Goal: Task Accomplishment & Management: Use online tool/utility

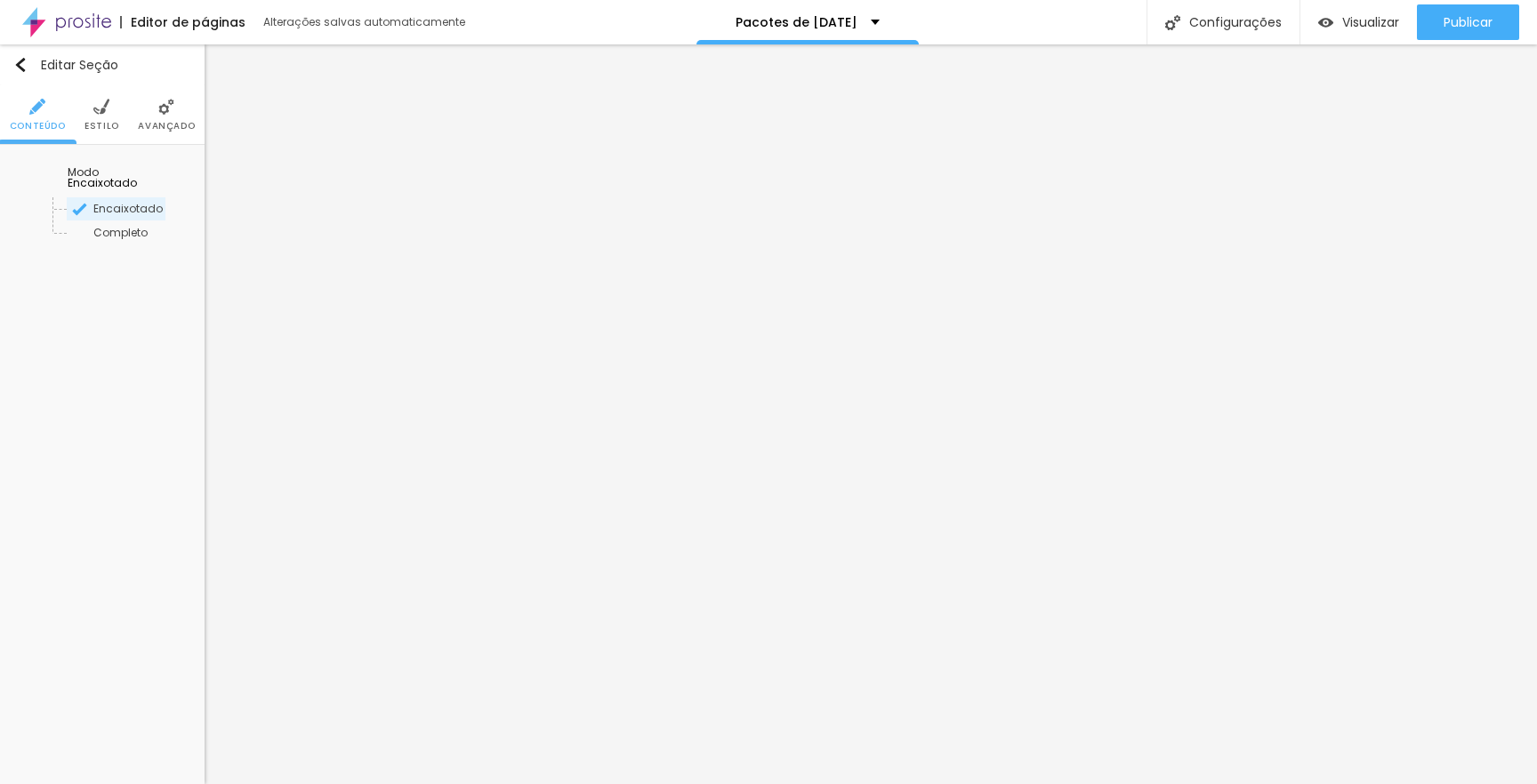
click at [109, 104] on li "Estilo" at bounding box center [101, 114] width 35 height 59
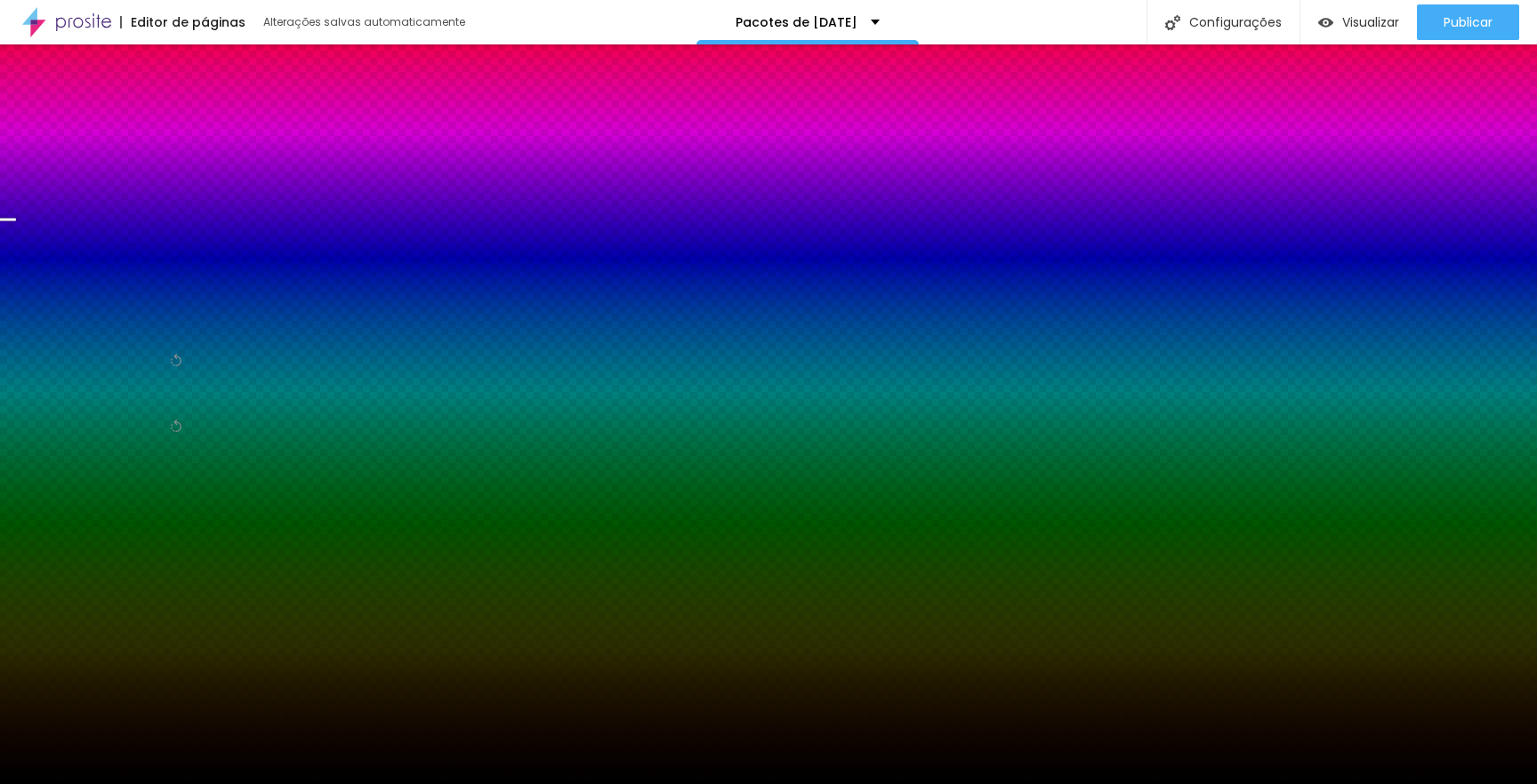
click at [66, 183] on span "Trocar imagem" at bounding box center [62, 176] width 97 height 15
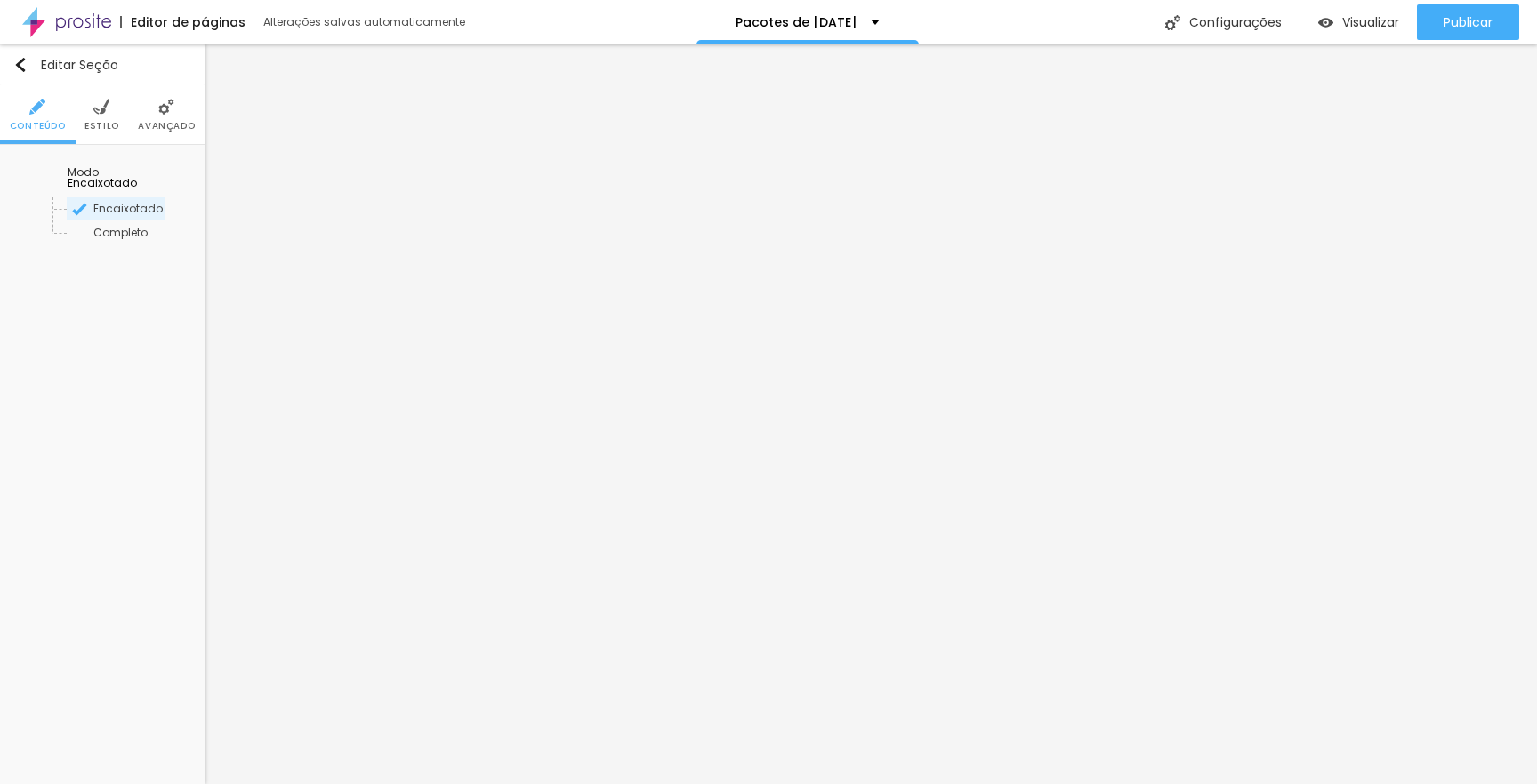
click at [107, 106] on img at bounding box center [101, 107] width 16 height 16
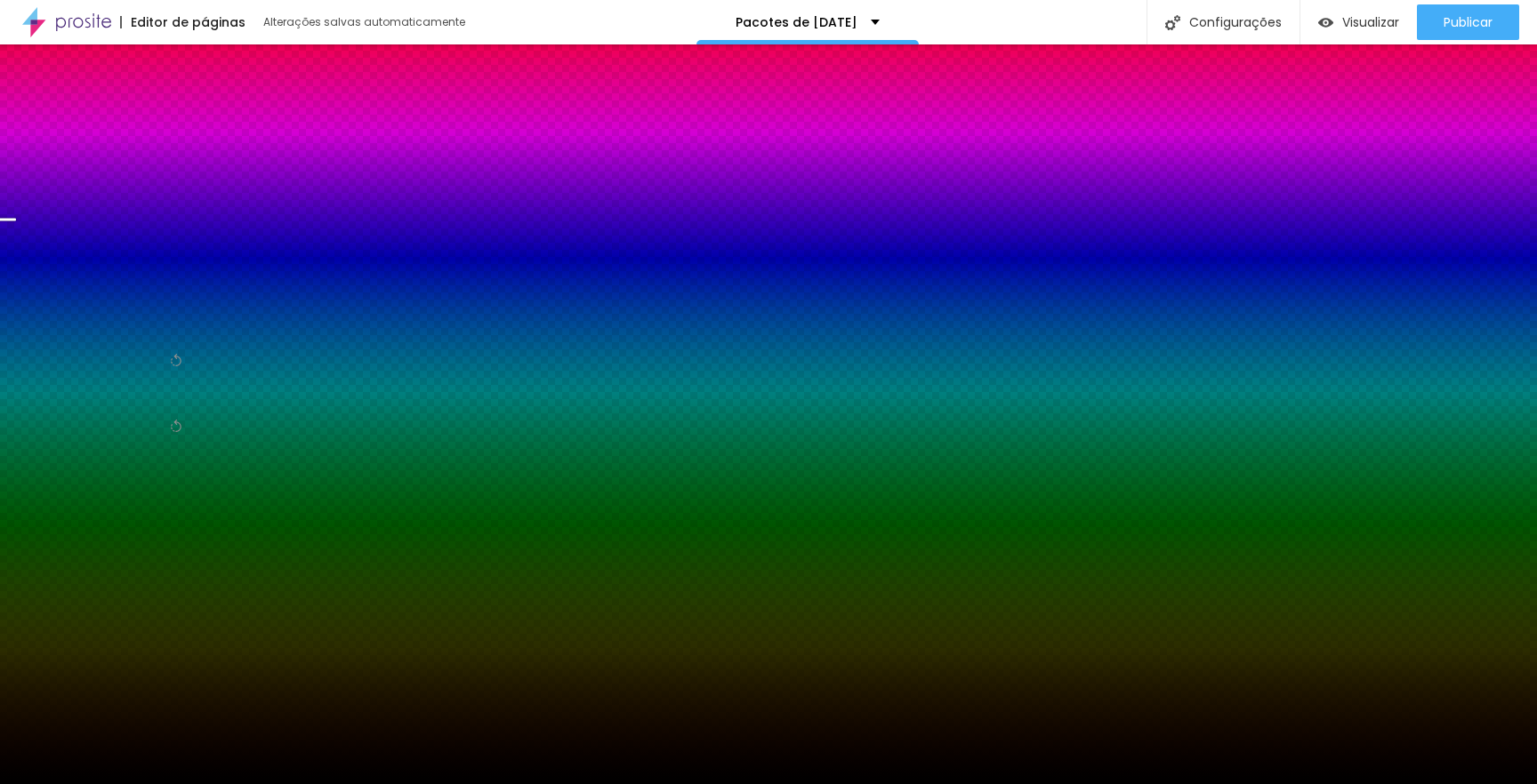
drag, startPoint x: 93, startPoint y: 253, endPoint x: 122, endPoint y: 157, distance: 100.3
click at [122, 157] on div "Imagem de fundo Trocar imagem Efeito da Imagem Parallax Nenhum Parallax Cor de …" at bounding box center [102, 314] width 205 height 339
click at [172, 107] on img at bounding box center [165, 107] width 16 height 16
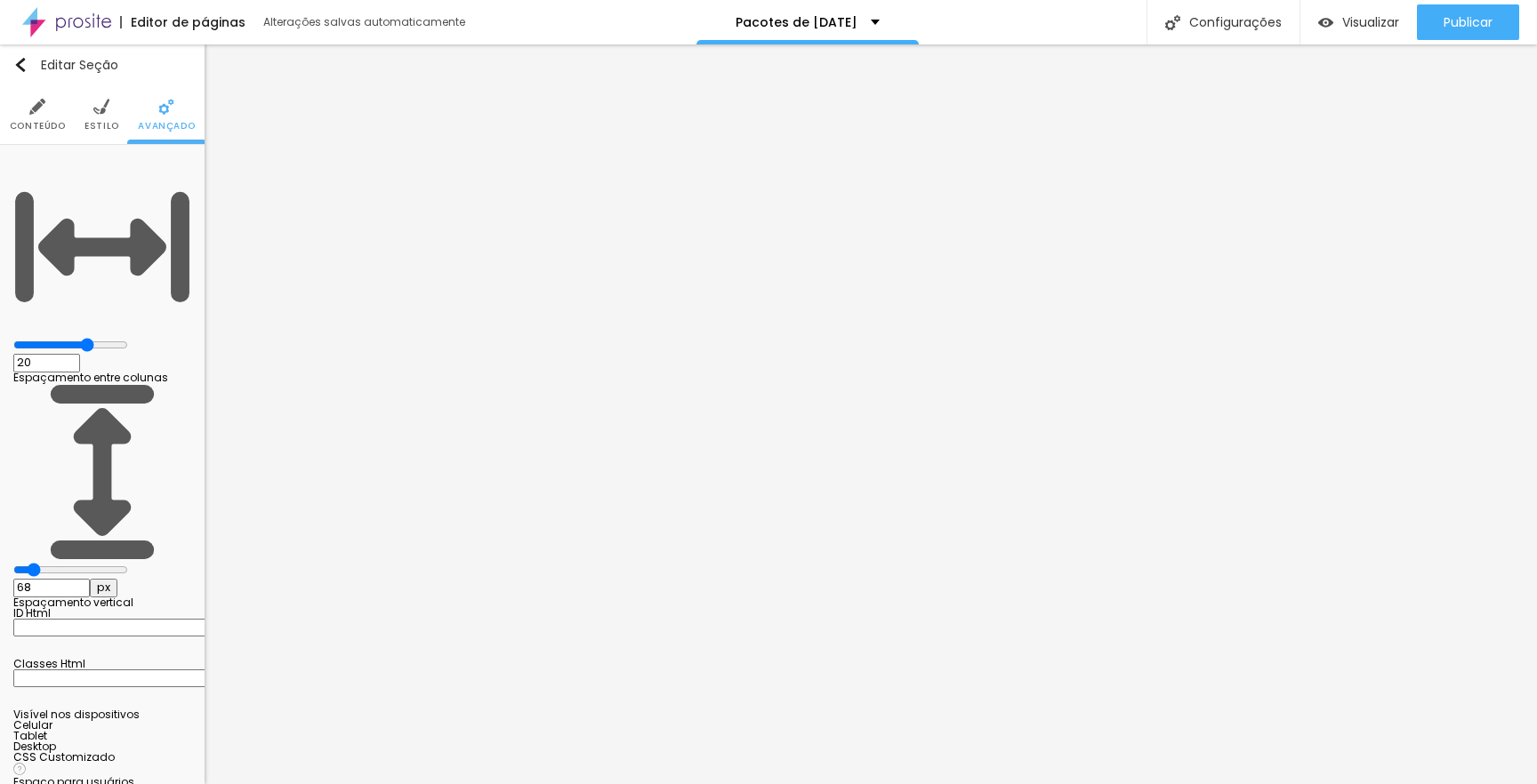
type input "15"
type input "10"
type input "5"
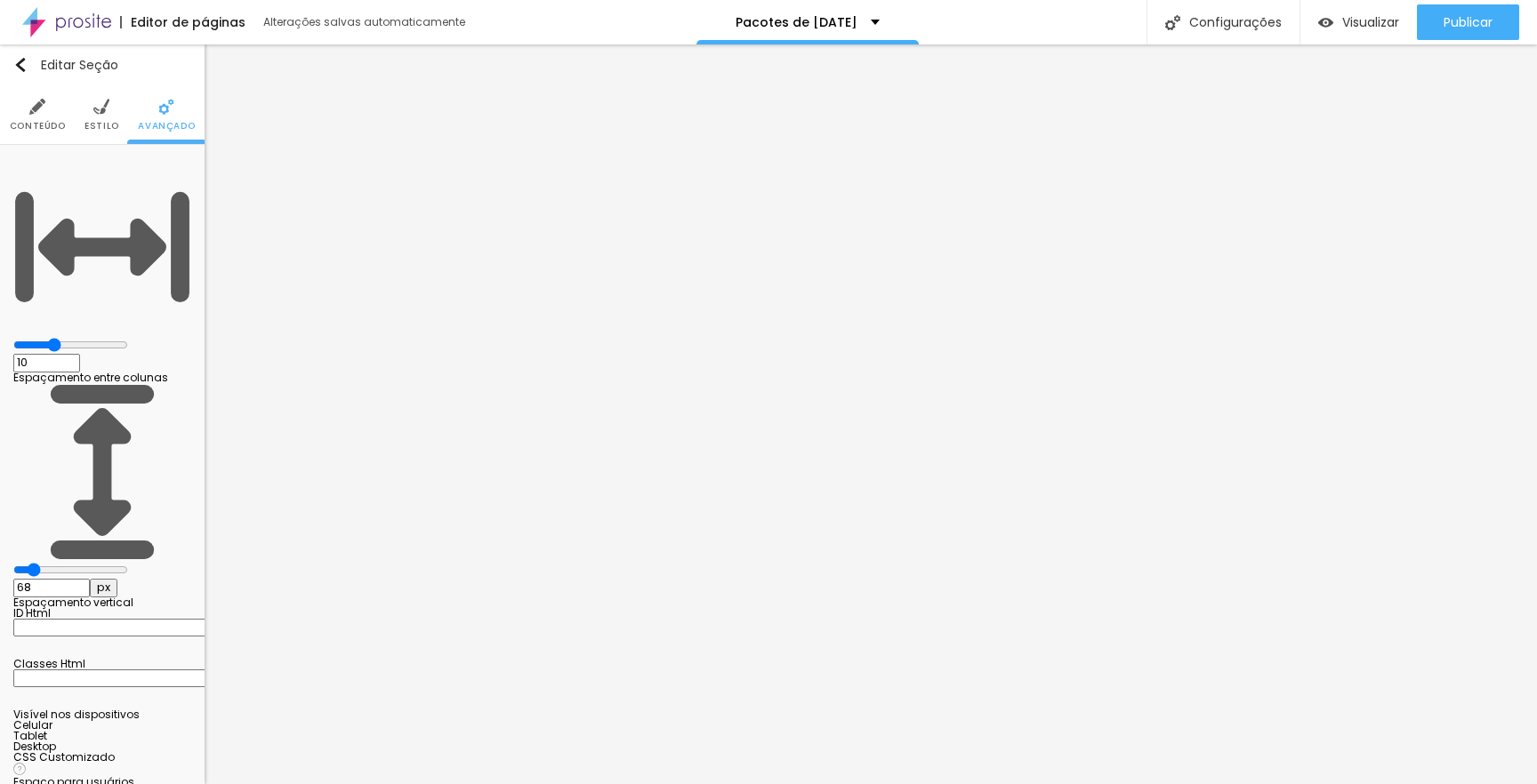
type input "5"
type input "0"
drag, startPoint x: 116, startPoint y: 176, endPoint x: 9, endPoint y: 173, distance: 107.0
click at [13, 173] on div "0 Espaçamento entre colunas" at bounding box center [102, 270] width 178 height 225
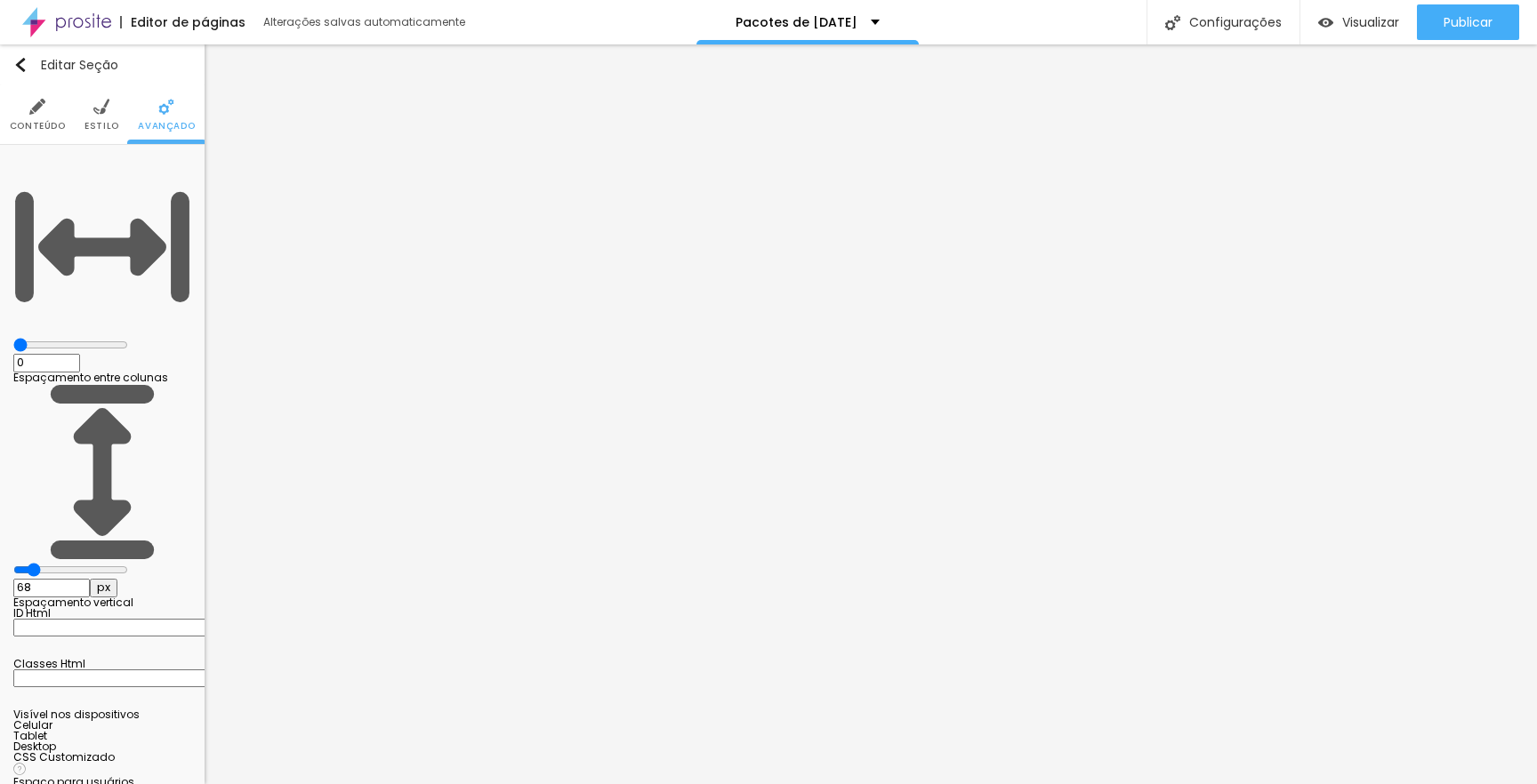
type input "20"
click at [122, 337] on input "range" at bounding box center [70, 344] width 115 height 14
click at [104, 111] on img at bounding box center [101, 107] width 16 height 16
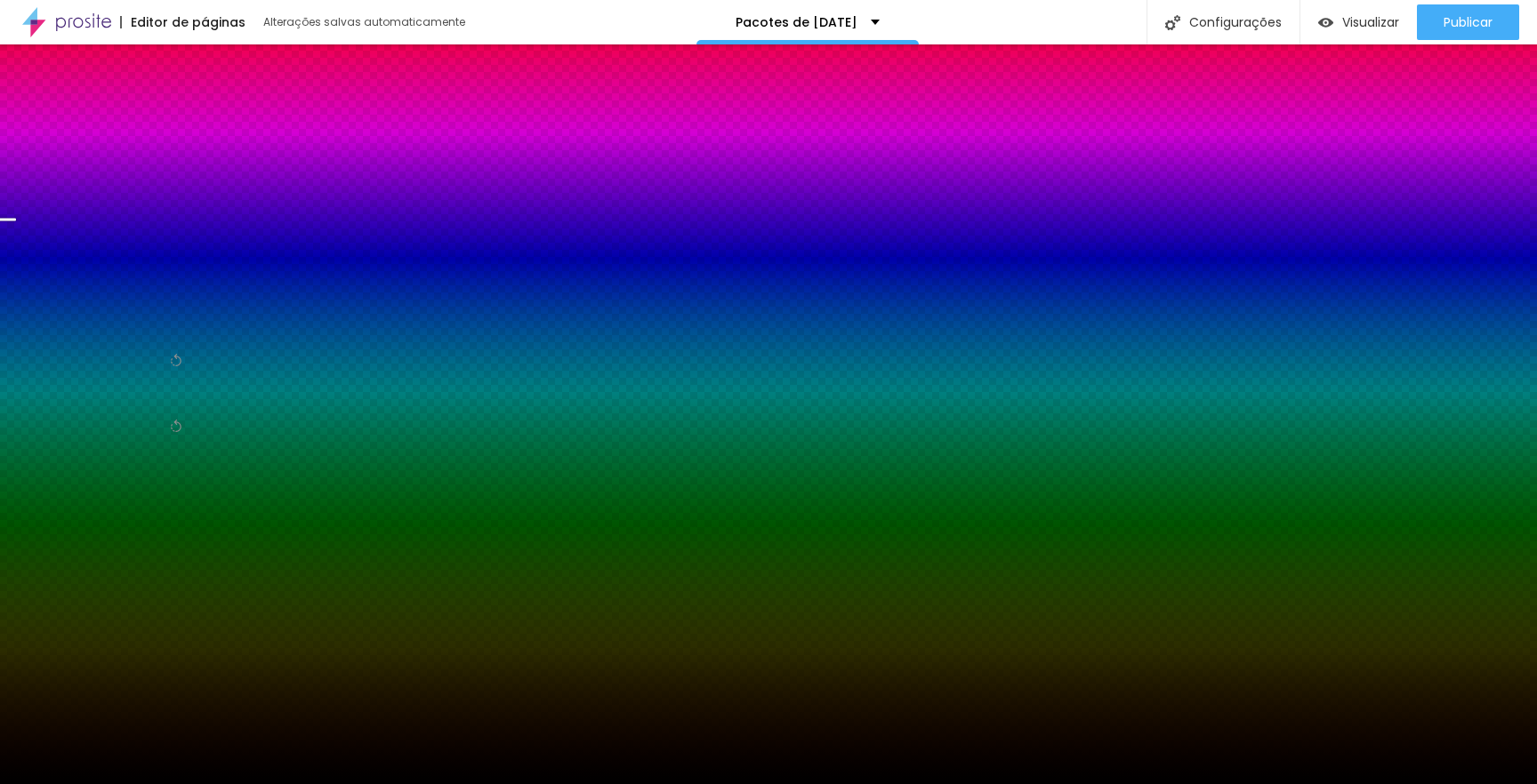
click at [79, 183] on span "Trocar imagem" at bounding box center [62, 176] width 97 height 15
click at [67, 201] on div "Efeito da Imagem" at bounding box center [102, 195] width 98 height 10
click at [82, 264] on span "Parallax" at bounding box center [89, 255] width 44 height 15
click at [95, 239] on span "Nenhum" at bounding box center [90, 232] width 46 height 15
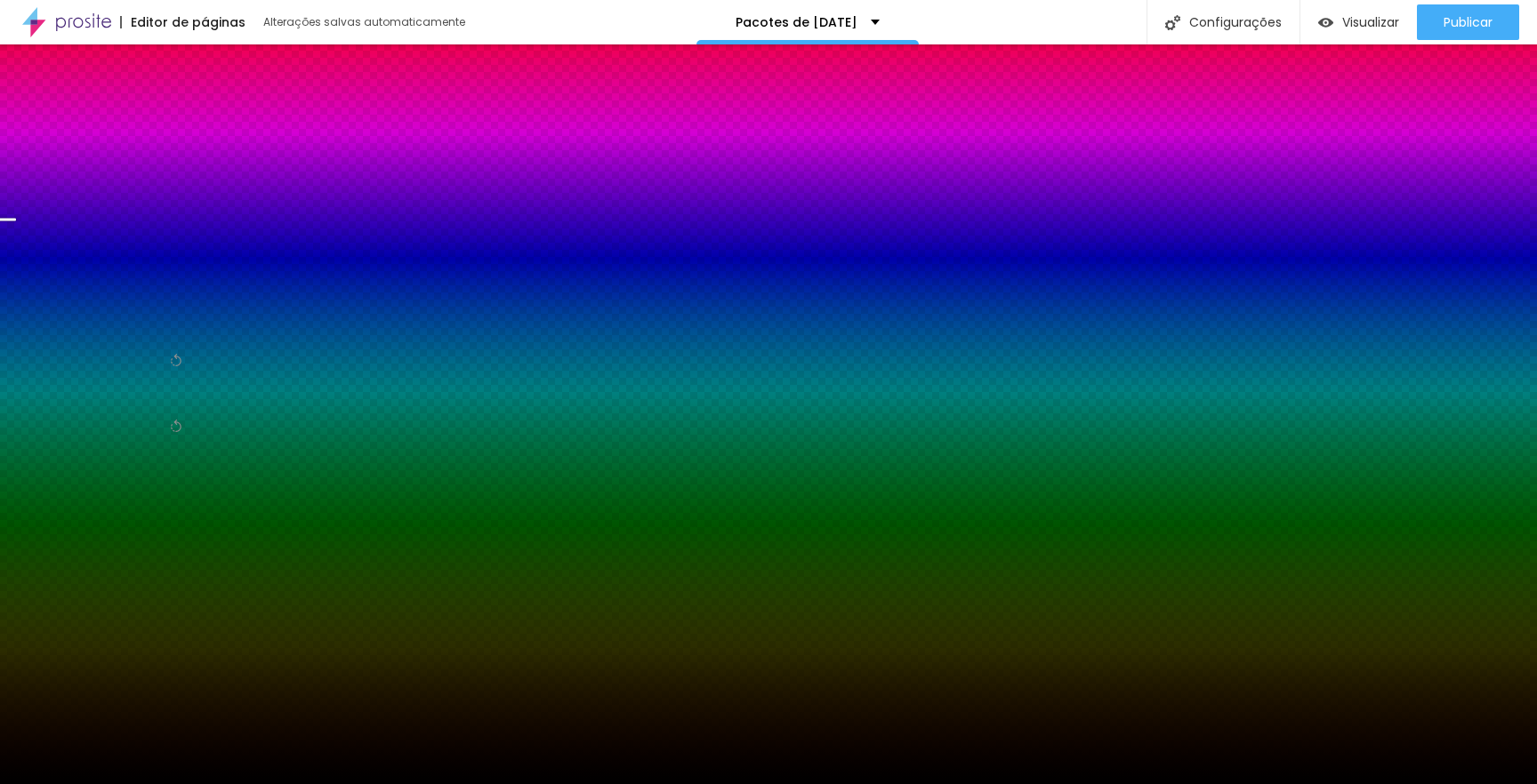
click at [92, 264] on span "Parallax" at bounding box center [89, 255] width 44 height 15
drag, startPoint x: 104, startPoint y: 209, endPoint x: 102, endPoint y: 244, distance: 35.1
click at [102, 181] on div "Trocar imagem" at bounding box center [102, 175] width 178 height 12
click at [49, 131] on span "Conteúdo" at bounding box center [37, 126] width 56 height 9
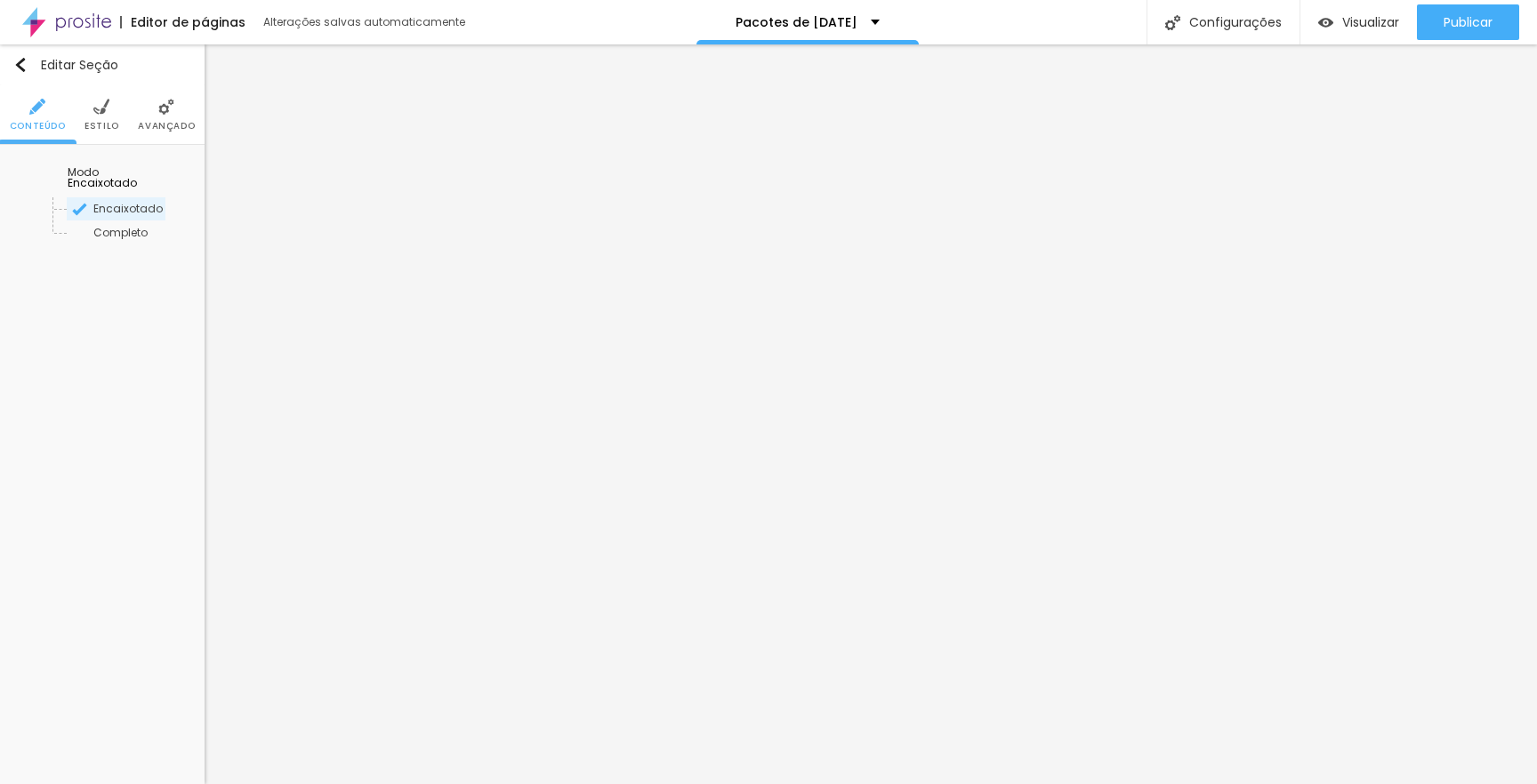
click at [56, 142] on li "Conteúdo" at bounding box center [37, 114] width 56 height 59
click at [110, 122] on span "Estilo" at bounding box center [101, 126] width 35 height 9
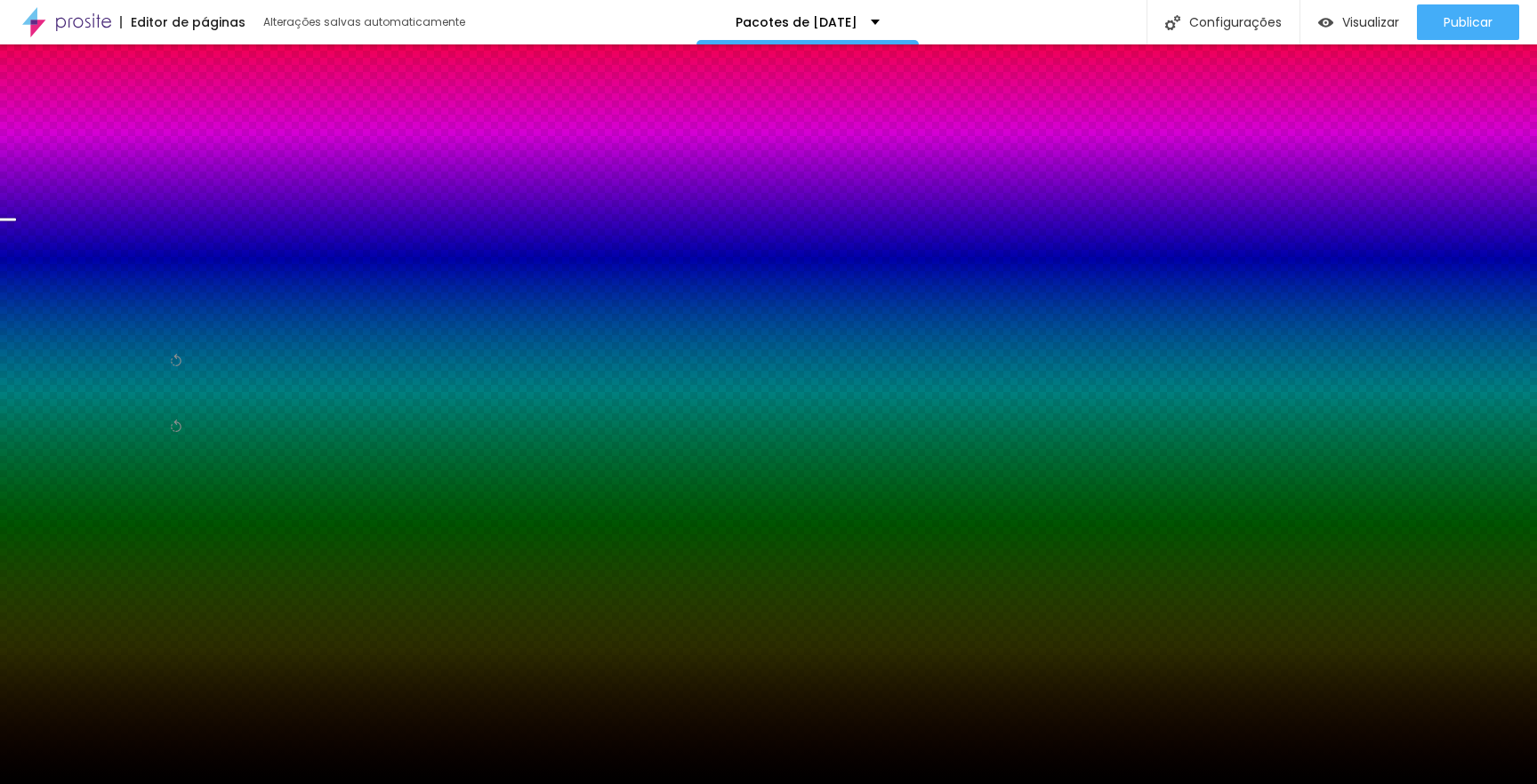
click at [26, 125] on span "Conteúdo" at bounding box center [37, 126] width 56 height 9
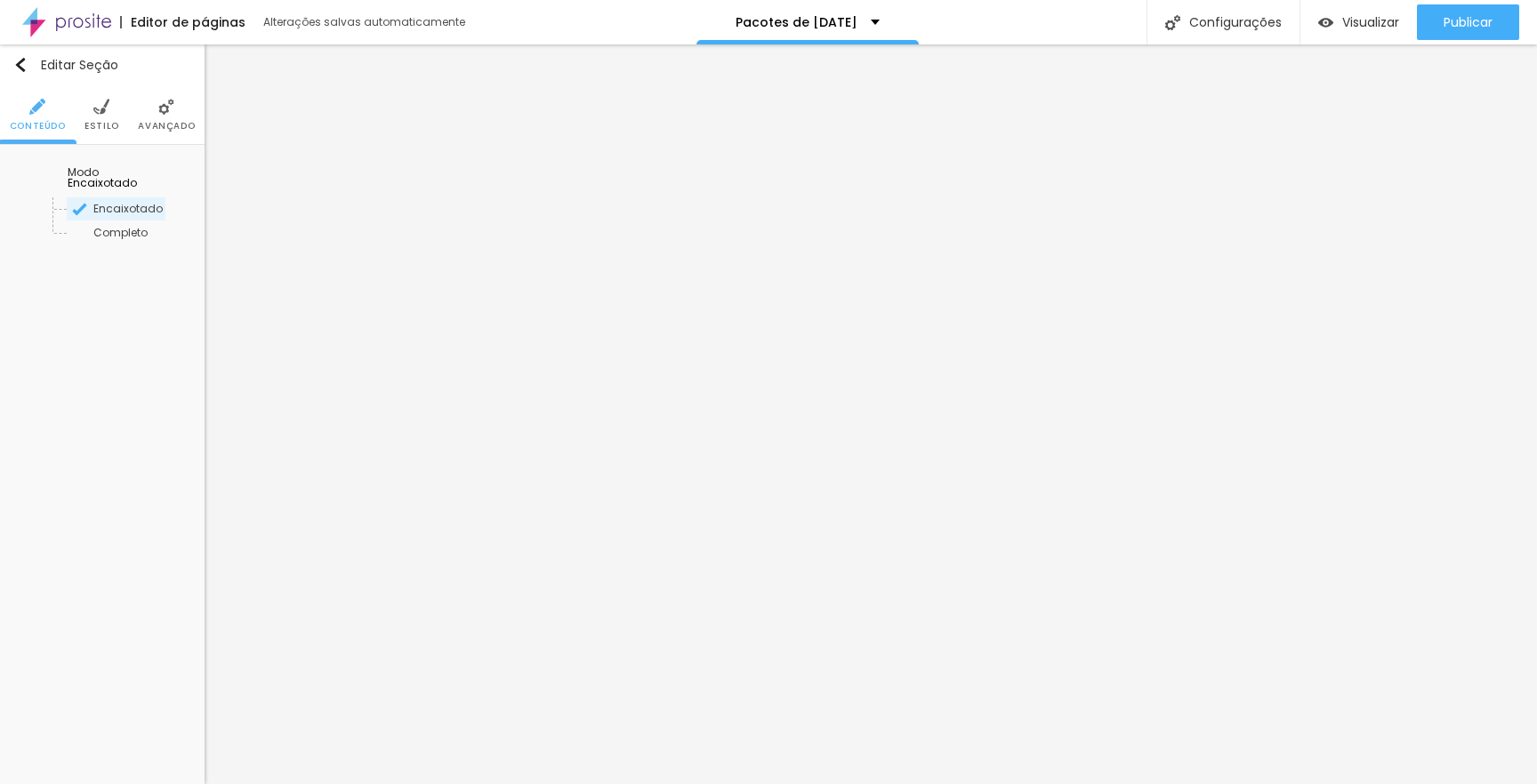
click at [67, 176] on div "Modo" at bounding box center [102, 172] width 69 height 10
click at [84, 225] on span "Completo" at bounding box center [94, 233] width 54 height 15
click at [100, 130] on span "Estilo" at bounding box center [101, 126] width 35 height 9
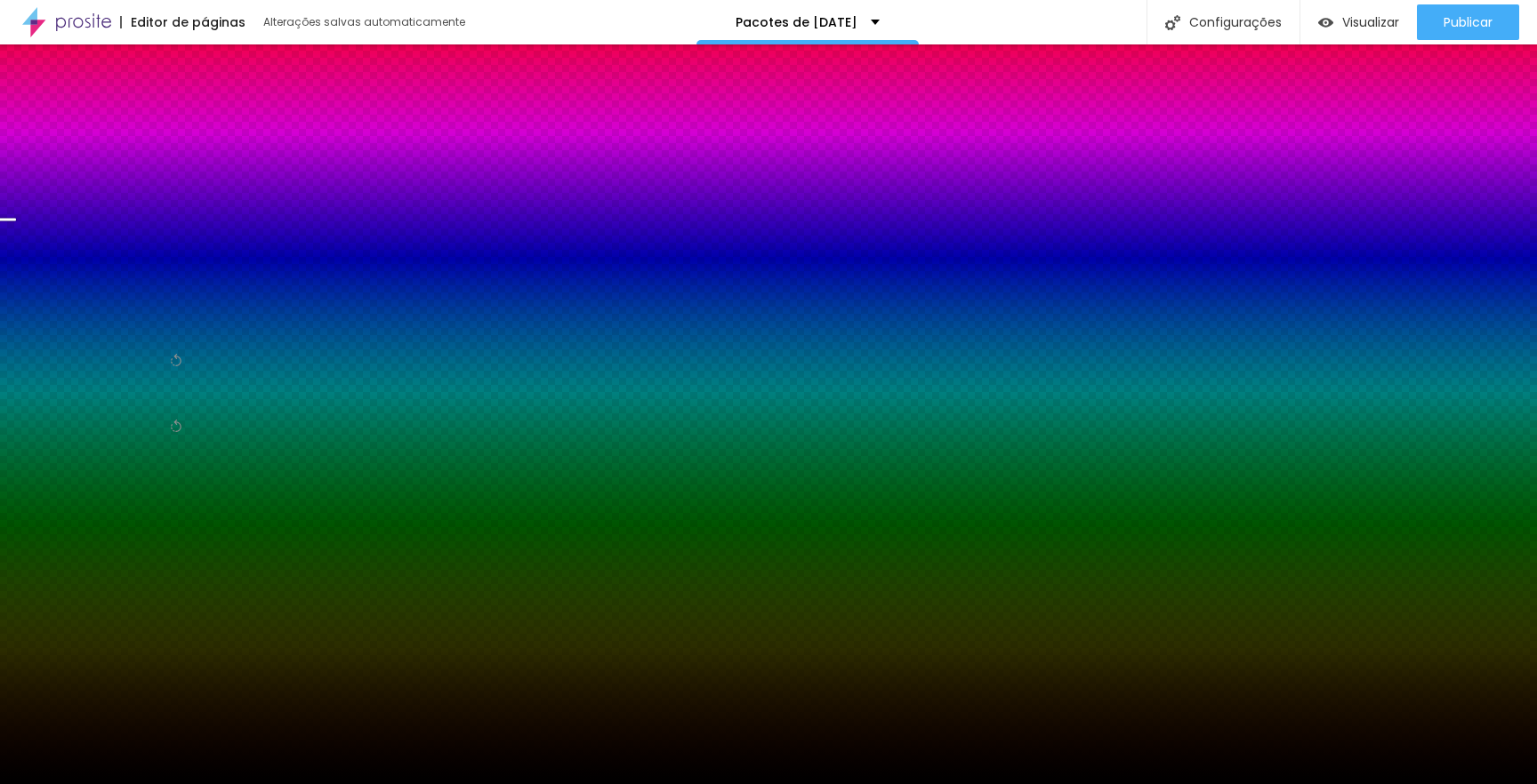
click at [104, 181] on div "Trocar imagem" at bounding box center [102, 175] width 178 height 12
click at [97, 213] on span "Parallax" at bounding box center [75, 206] width 44 height 15
click at [180, 278] on div "Efeito da Imagem Parallax Nenhum Parallax" at bounding box center [102, 229] width 178 height 96
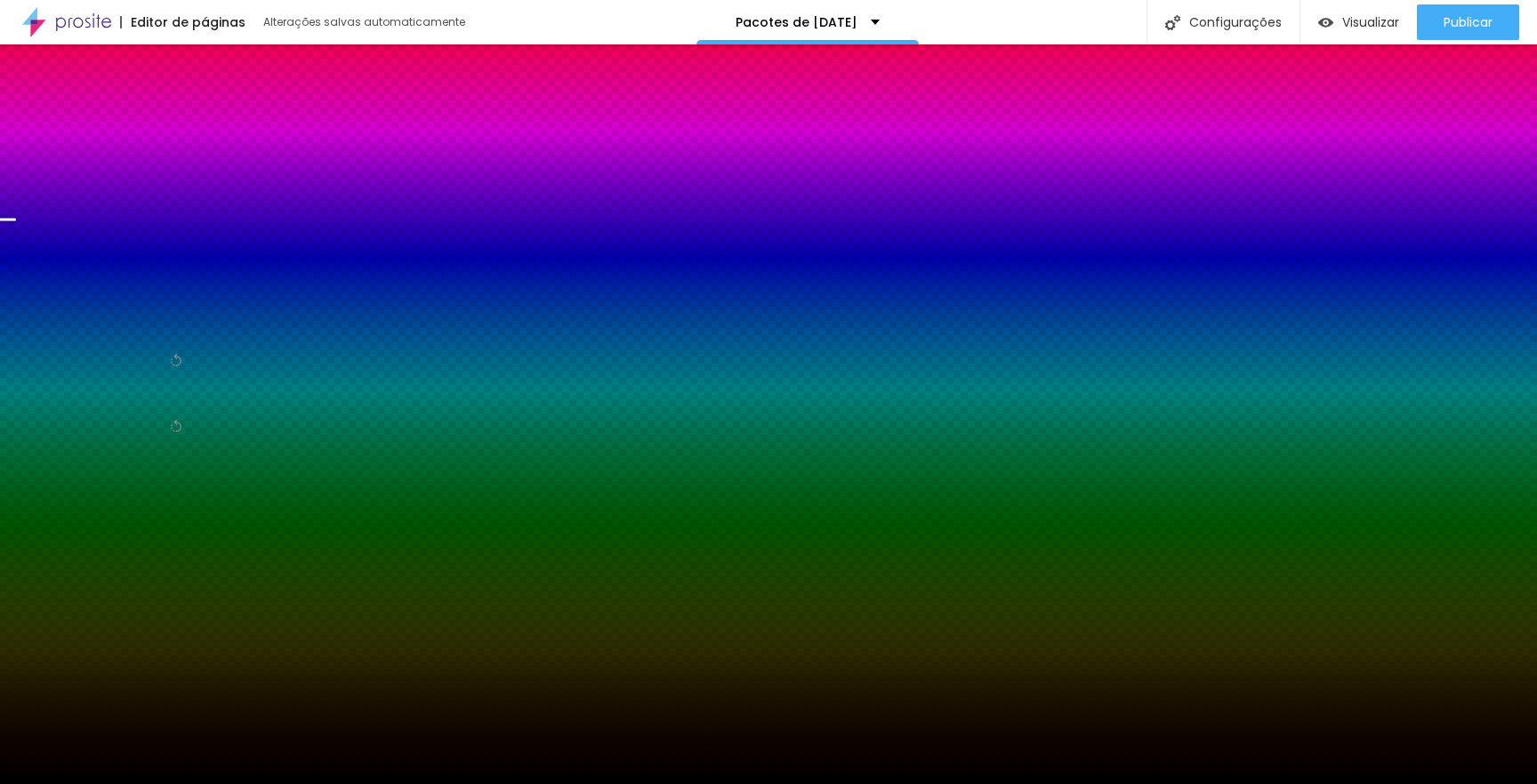
click at [97, 213] on span "Parallax" at bounding box center [75, 206] width 44 height 15
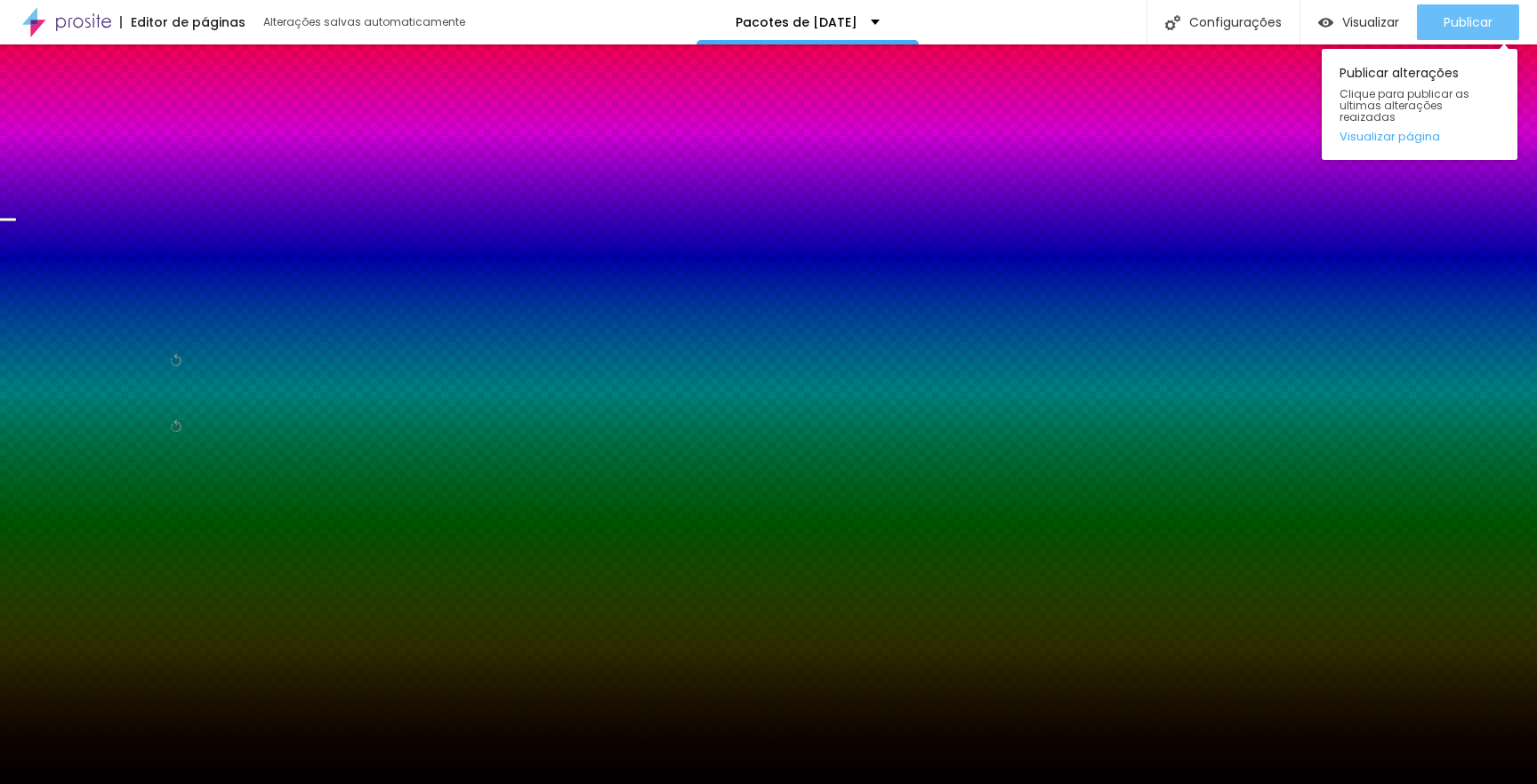
click at [1445, 27] on span "Publicar" at bounding box center [1468, 21] width 49 height 14
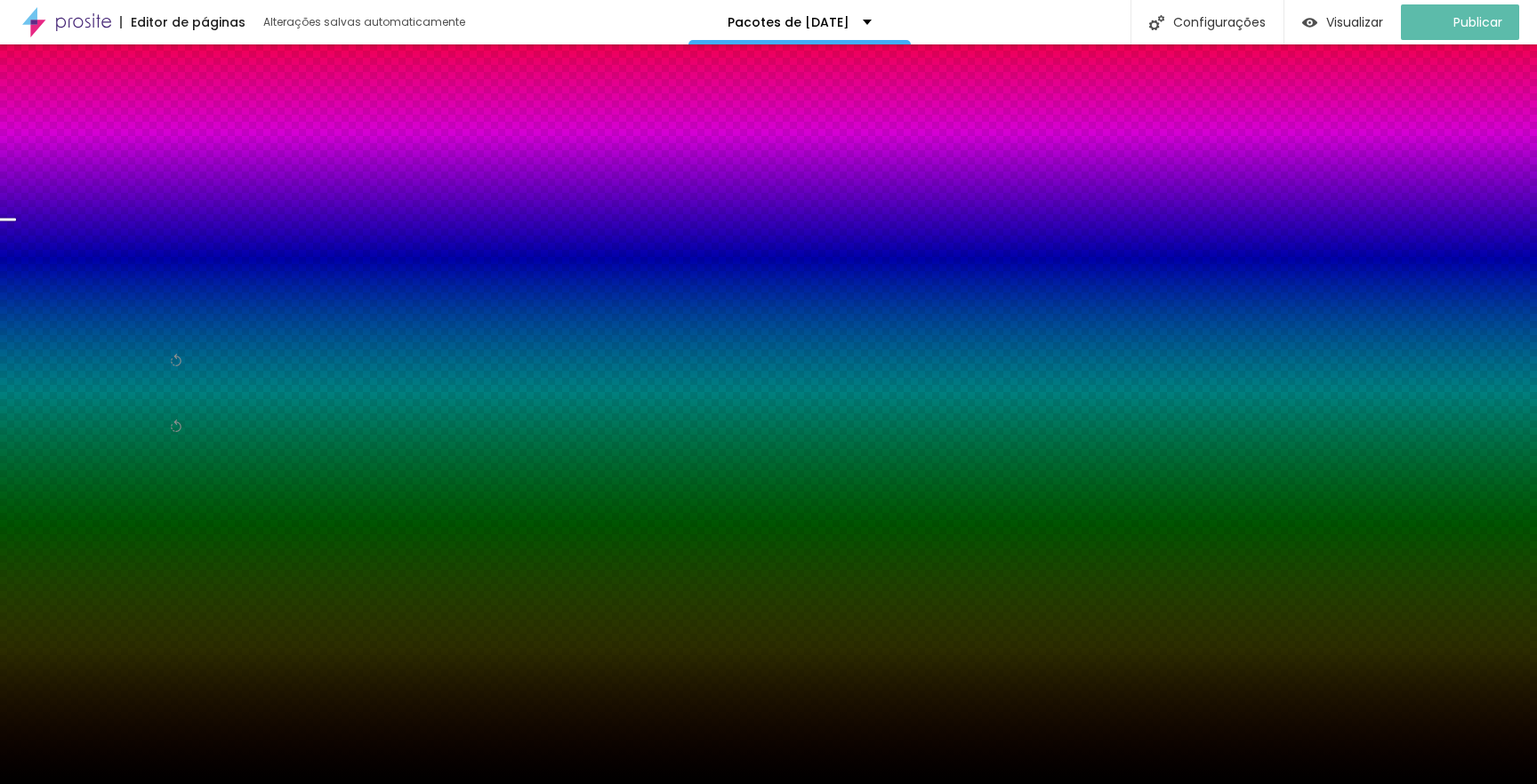
click at [21, 71] on img "button" at bounding box center [20, 64] width 14 height 14
